Goal: Task Accomplishment & Management: Manage account settings

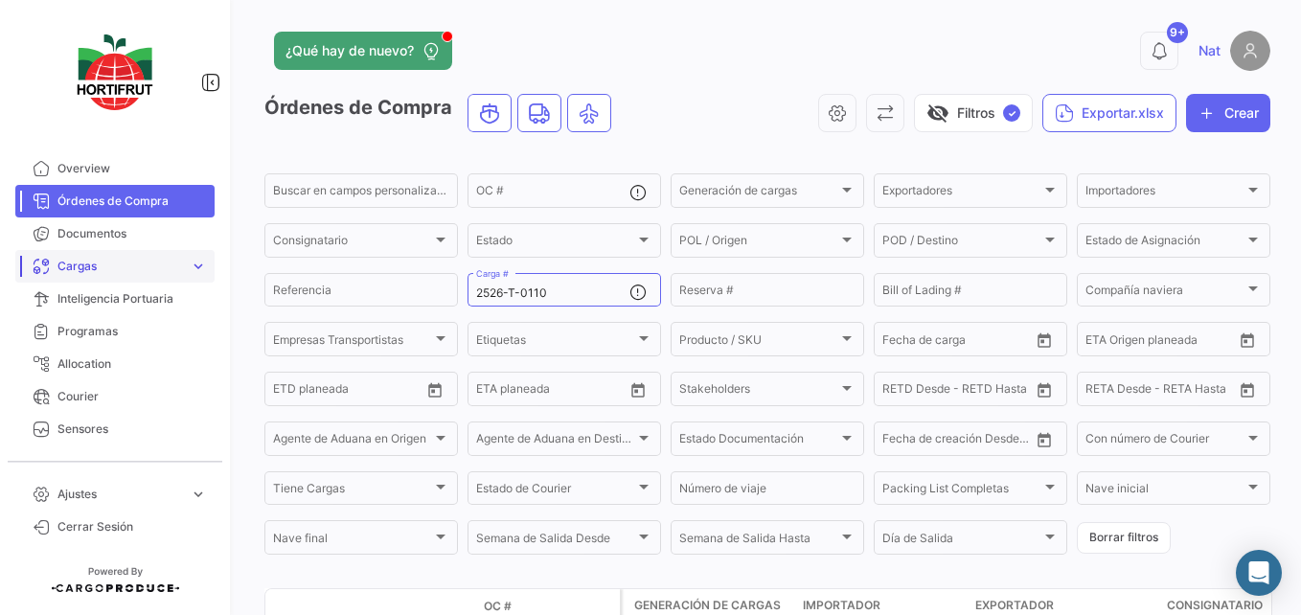
click at [120, 264] on span "Cargas" at bounding box center [119, 266] width 125 height 17
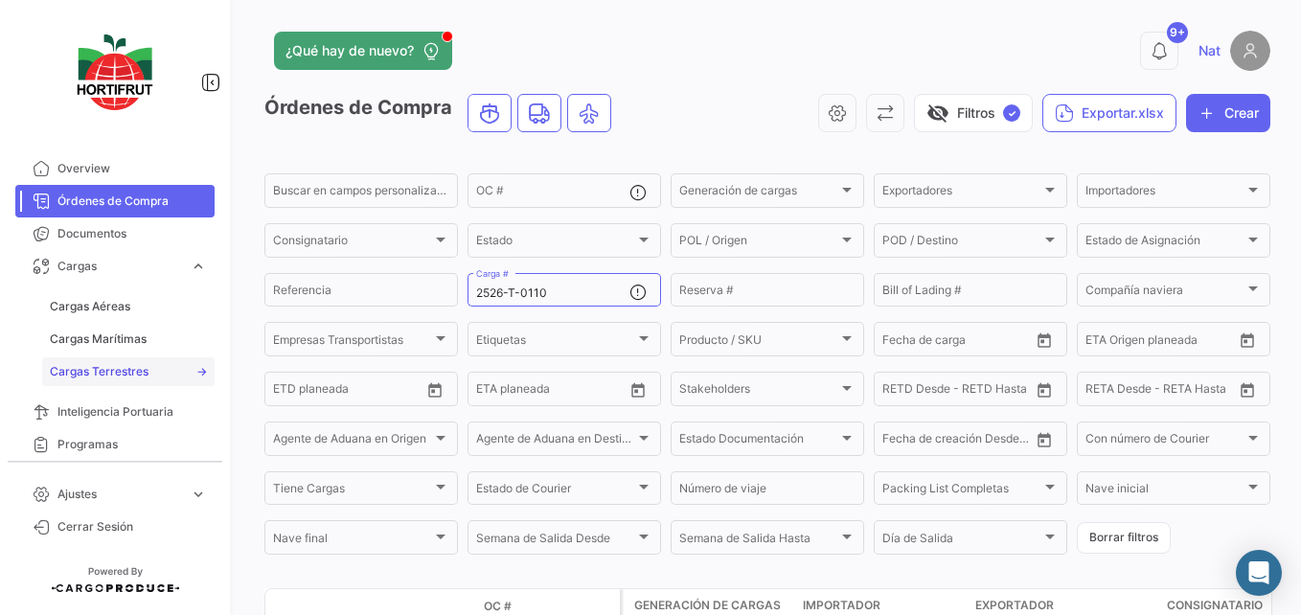
click at [123, 373] on span "Cargas Terrestres" at bounding box center [99, 371] width 99 height 17
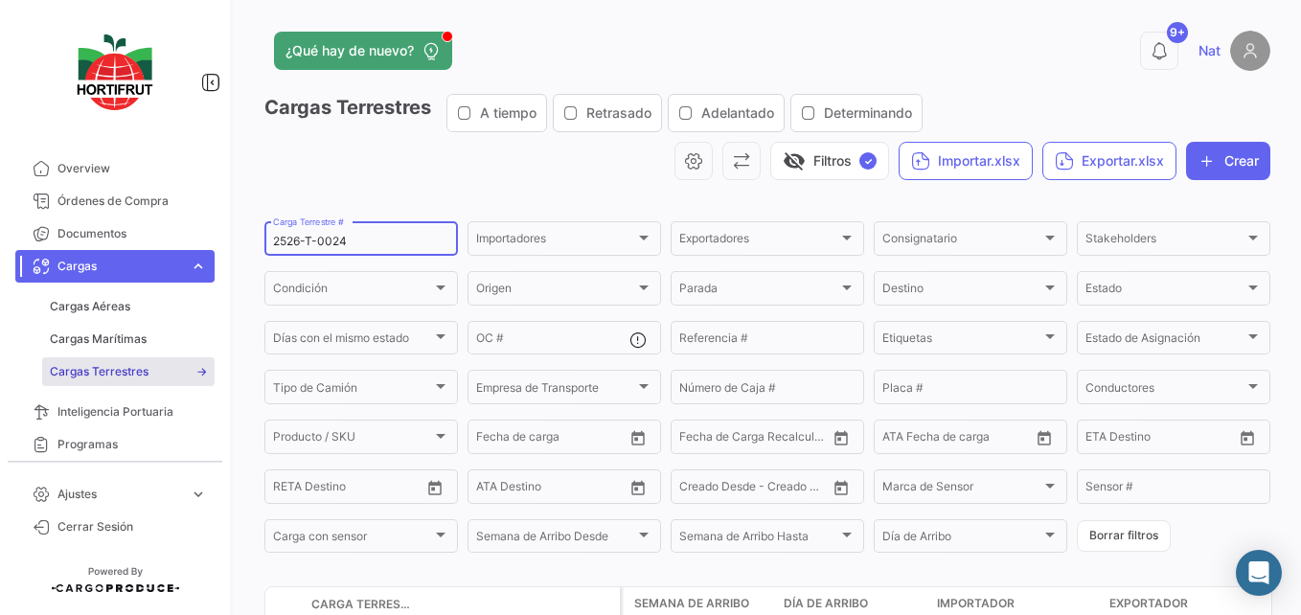
drag, startPoint x: 246, startPoint y: 248, endPoint x: 267, endPoint y: 260, distance: 24.5
click at [232, 250] on mat-sidenav-container "Overview Órdenes de Compra Documentos Cargas expand_more Cargas Aéreas Cargas M…" at bounding box center [650, 307] width 1301 height 615
paste input "162"
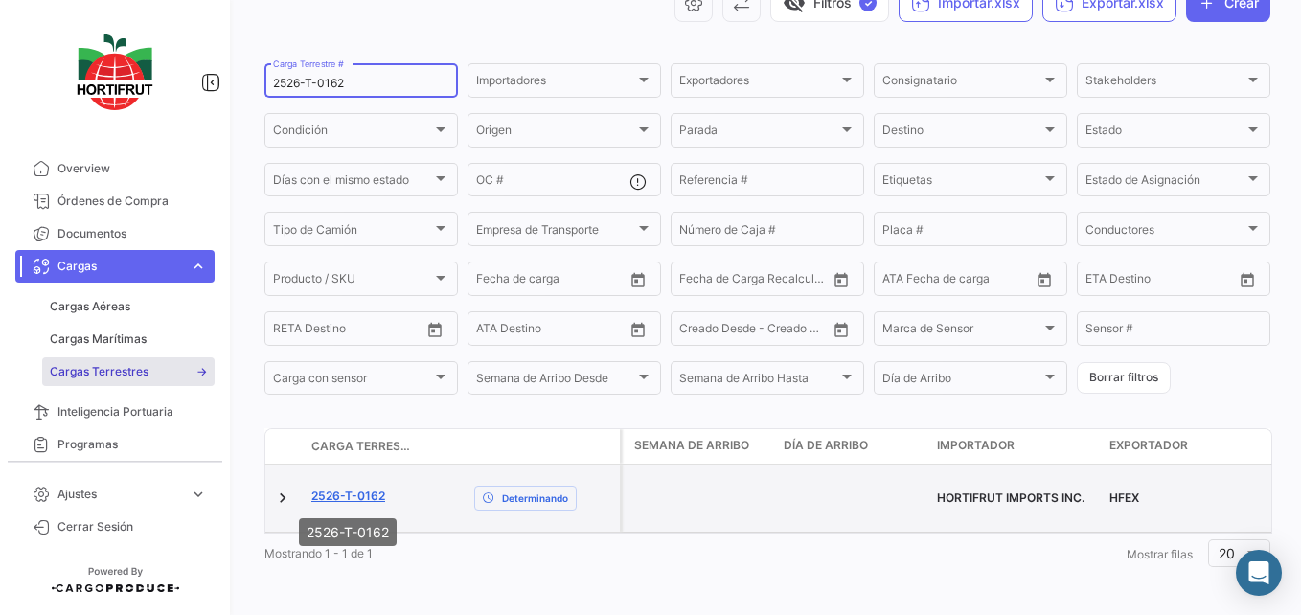
type input "2526-T-0162"
click at [361, 494] on link "2526-T-0162" at bounding box center [348, 495] width 74 height 17
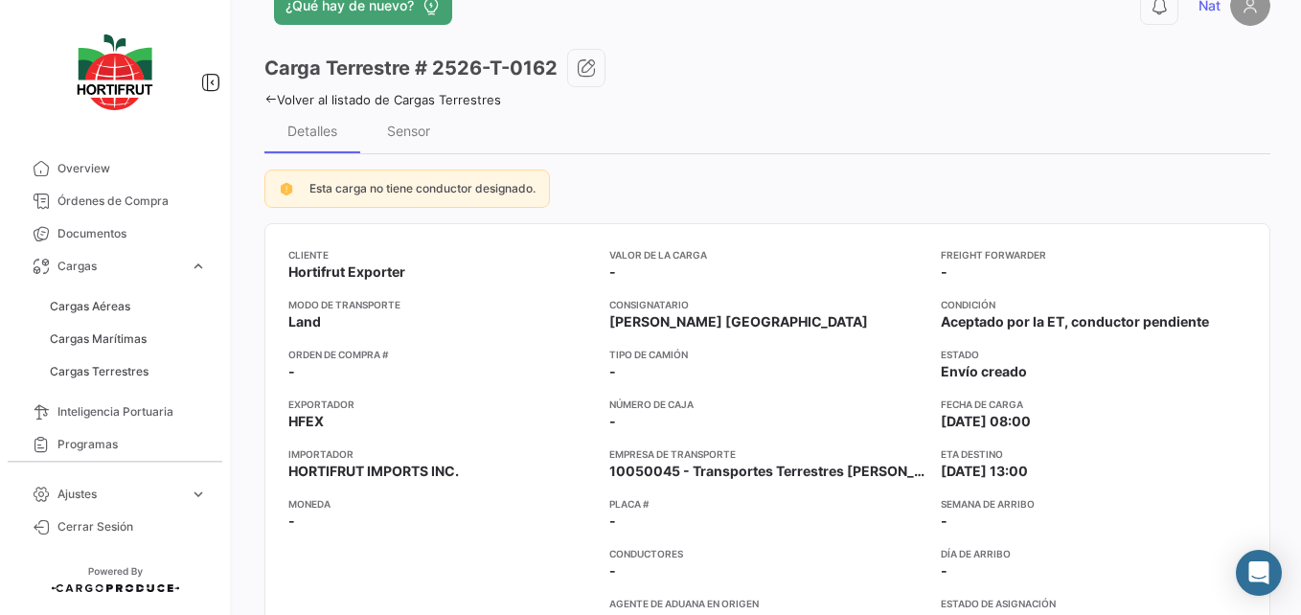
scroll to position [46, 0]
